Goal: Find specific page/section: Find specific page/section

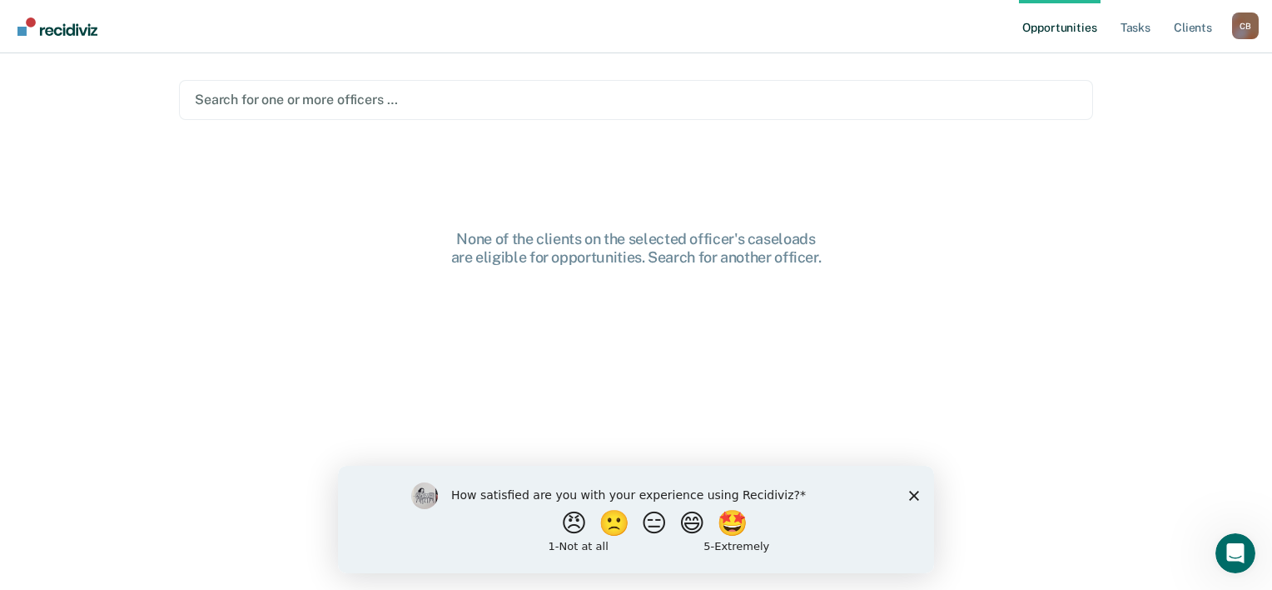
click at [905, 492] on div "How satisfied are you with your experience using Recidiviz? 😠 🙁 😑 😄 🤩 1 - Not a…" at bounding box center [636, 518] width 596 height 107
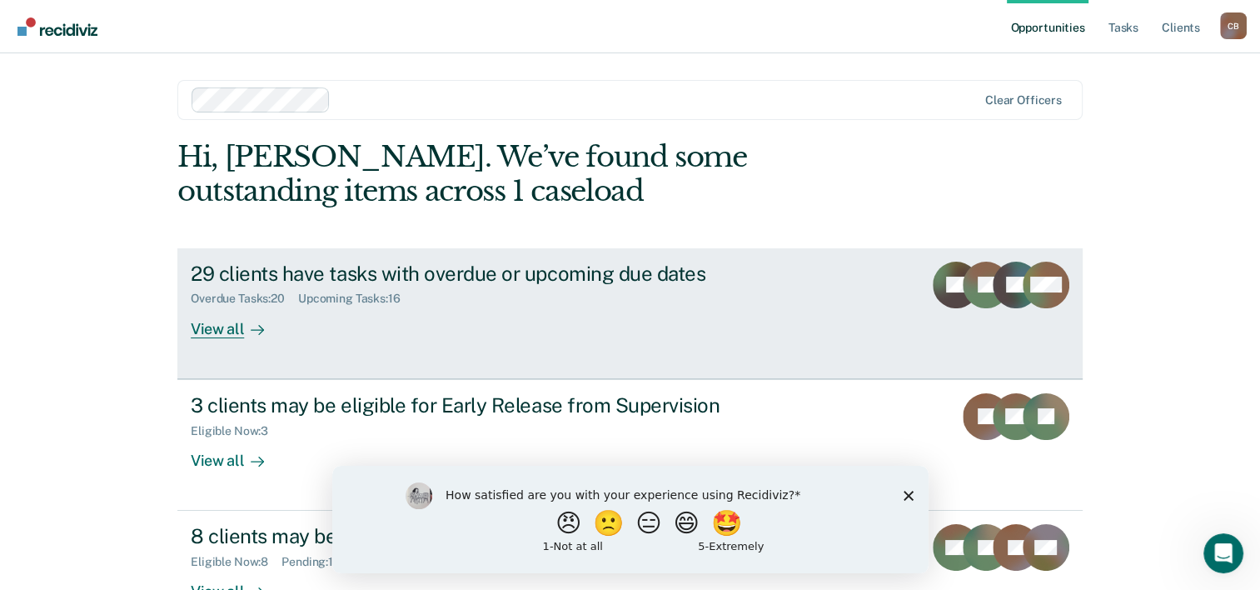
scroll to position [51, 0]
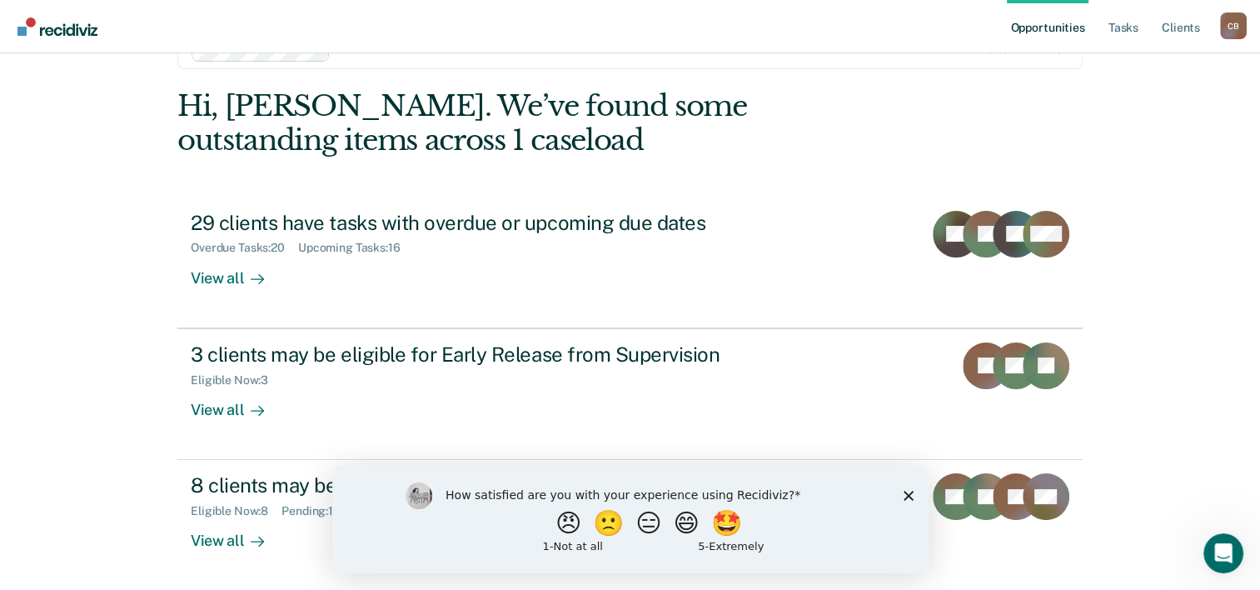
click at [907, 491] on icon "Close survey" at bounding box center [908, 495] width 10 height 10
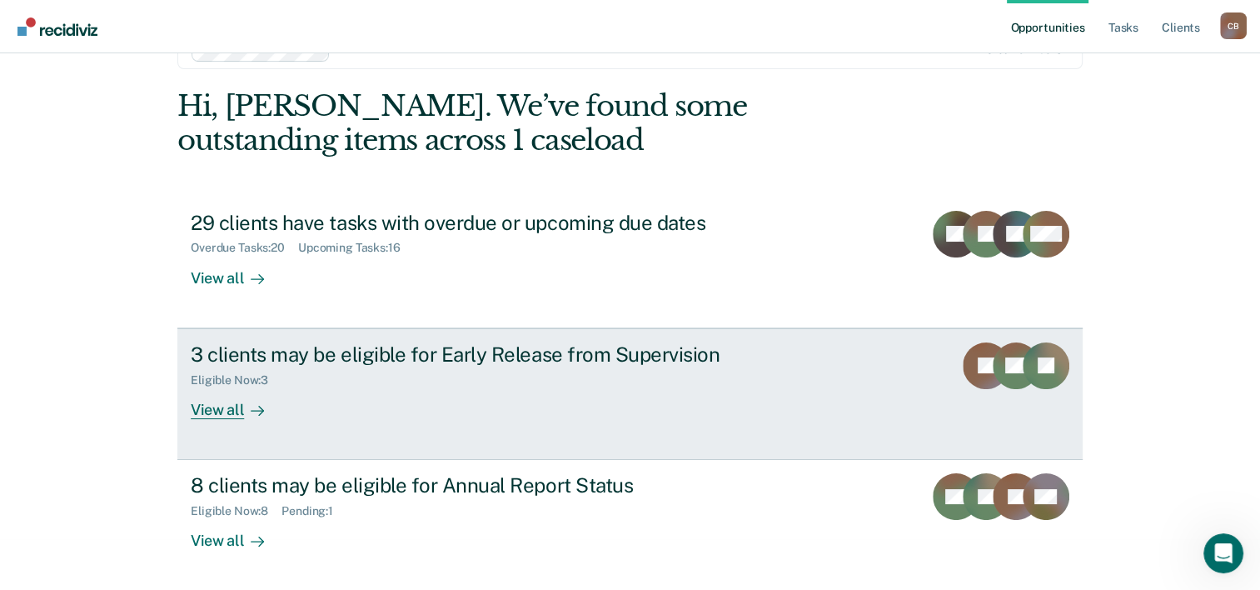
click at [244, 404] on div at bounding box center [254, 409] width 20 height 19
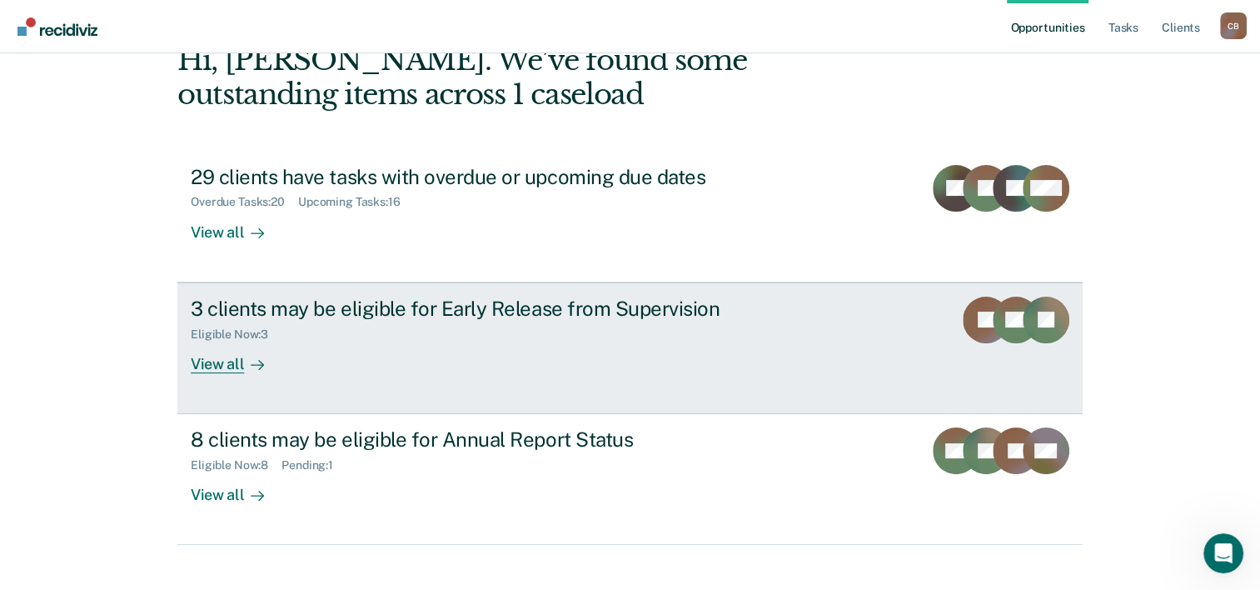
scroll to position [117, 0]
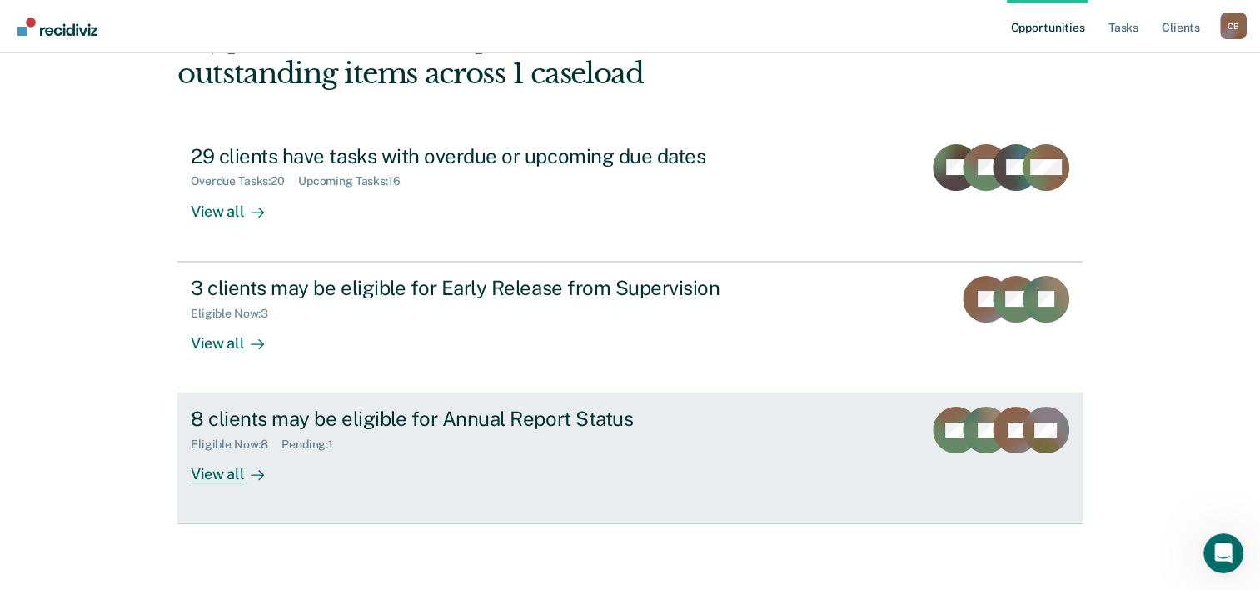
click at [223, 465] on div "View all" at bounding box center [237, 467] width 93 height 32
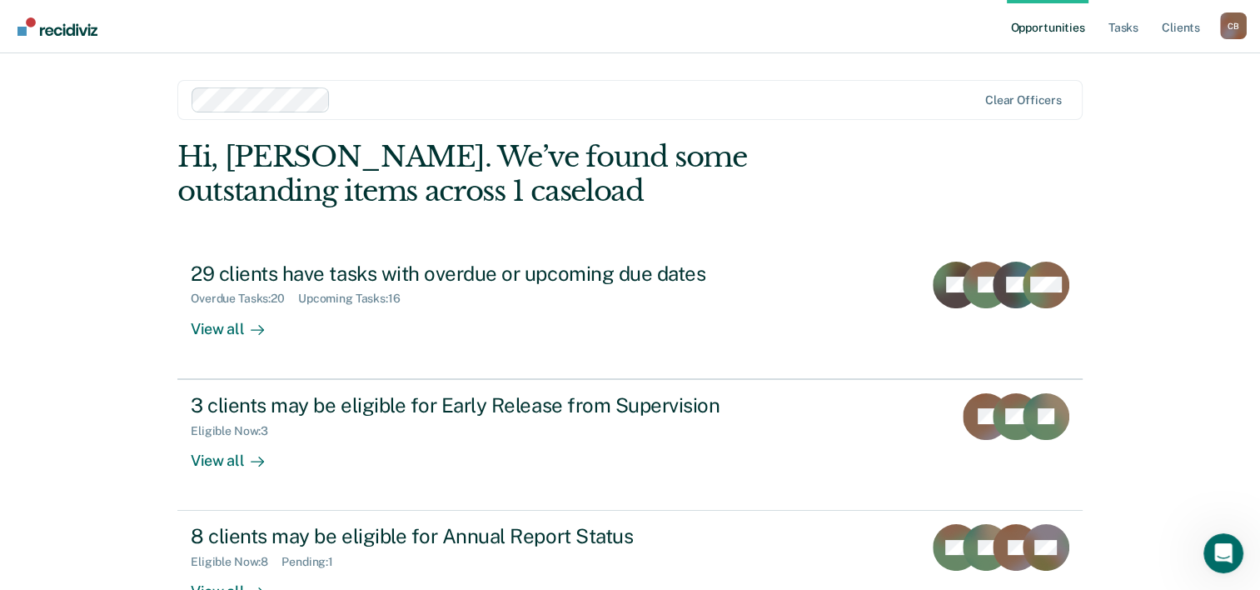
scroll to position [117, 0]
